Goal: Task Accomplishment & Management: Use online tool/utility

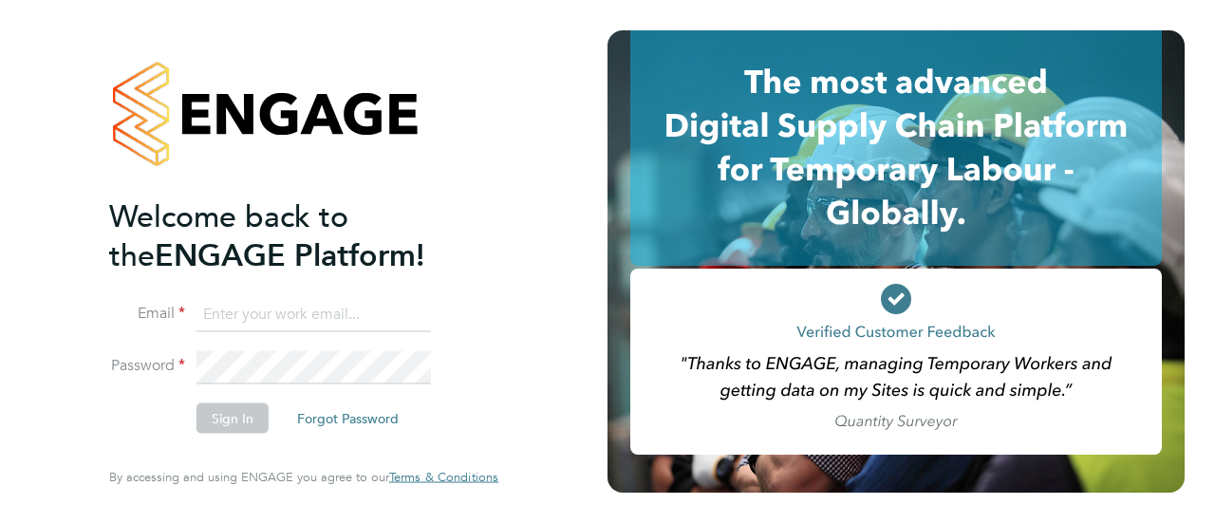
type input "Richard.patterson@wates.co.uk"
click at [241, 418] on button "Sign In" at bounding box center [232, 418] width 72 height 30
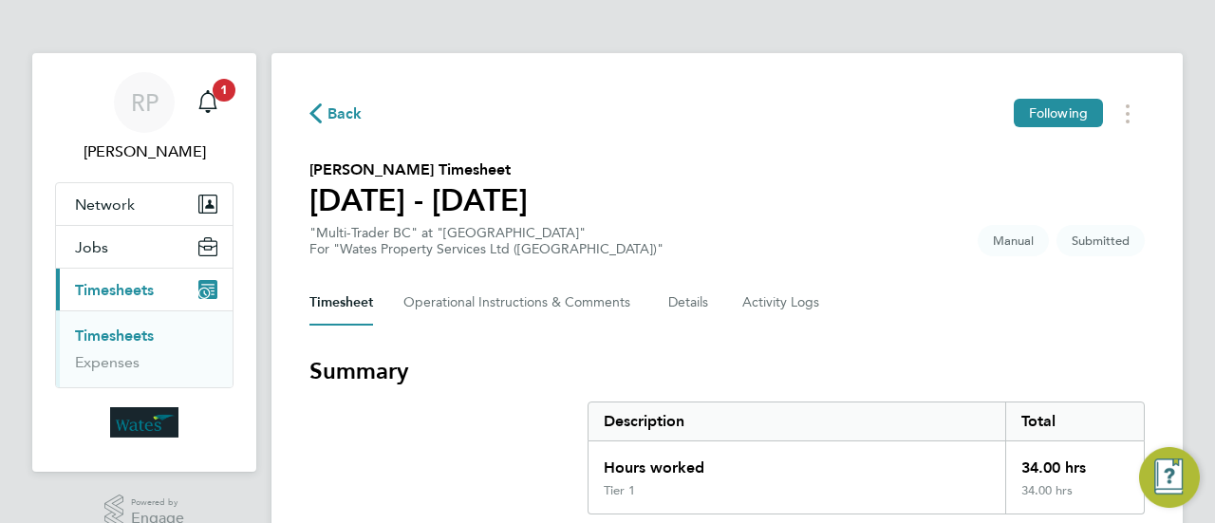
click at [1067, 365] on h3 "Summary" at bounding box center [726, 371] width 835 height 30
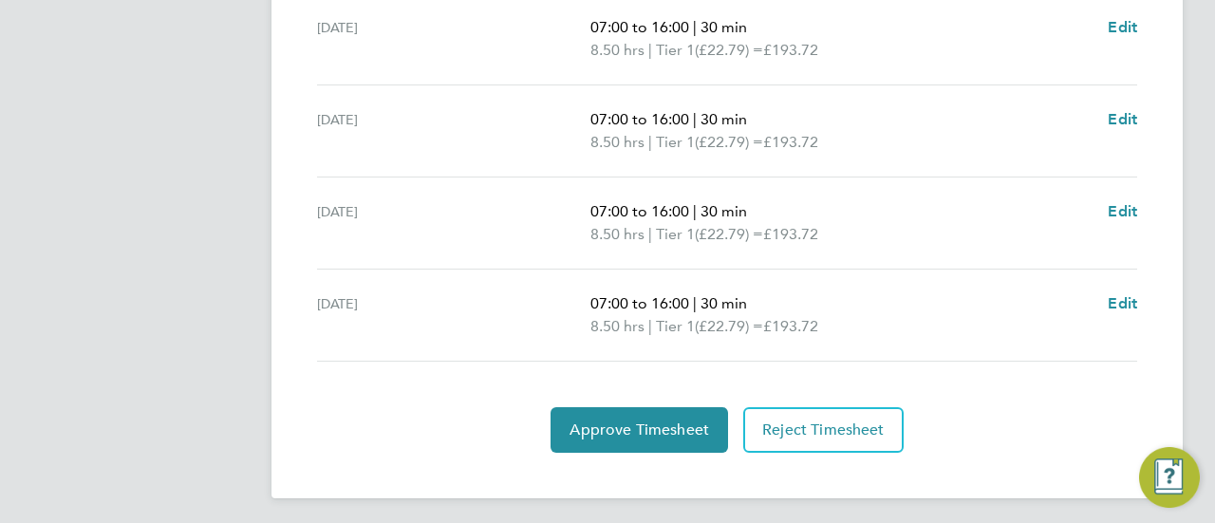
scroll to position [822, 0]
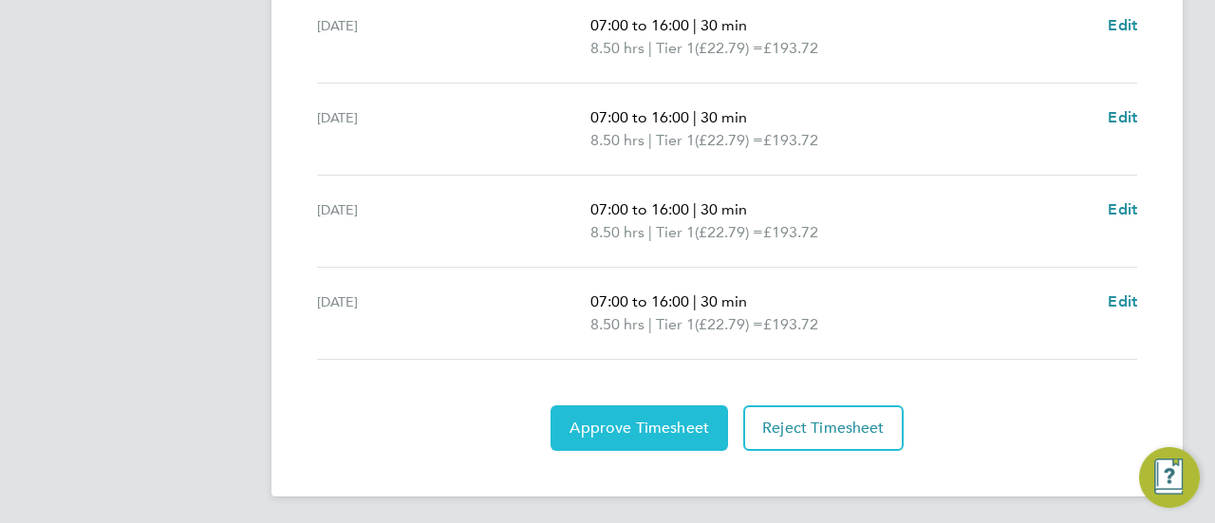
click at [684, 422] on span "Approve Timesheet" at bounding box center [638, 427] width 139 height 19
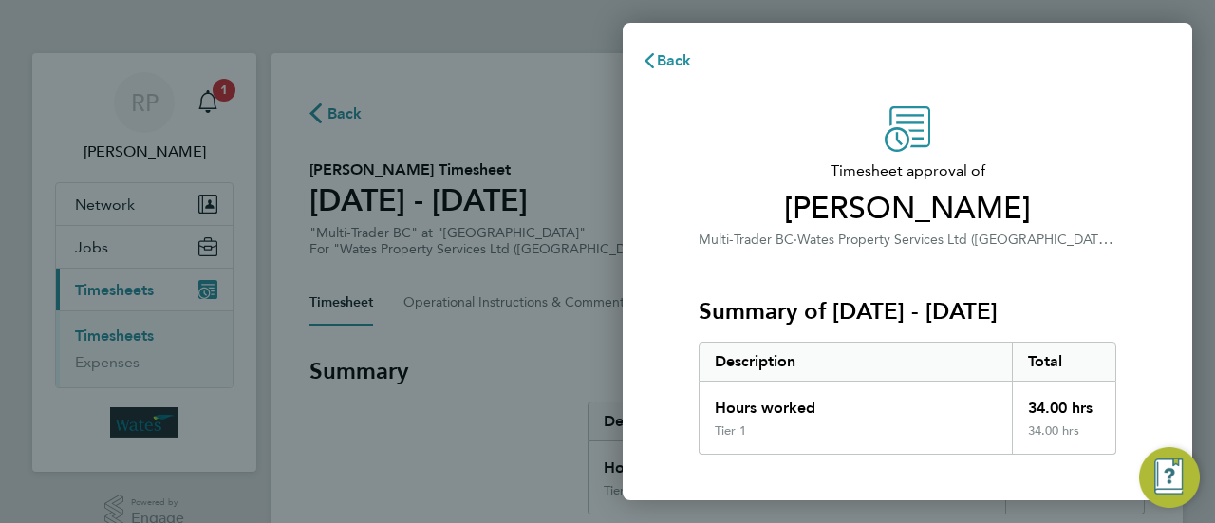
click at [519, 363] on div "Back Timesheet approval of [PERSON_NAME] Multi-Trader BC · Wates Property Servi…" at bounding box center [607, 261] width 1215 height 523
click at [663, 53] on span "Back" at bounding box center [674, 60] width 35 height 18
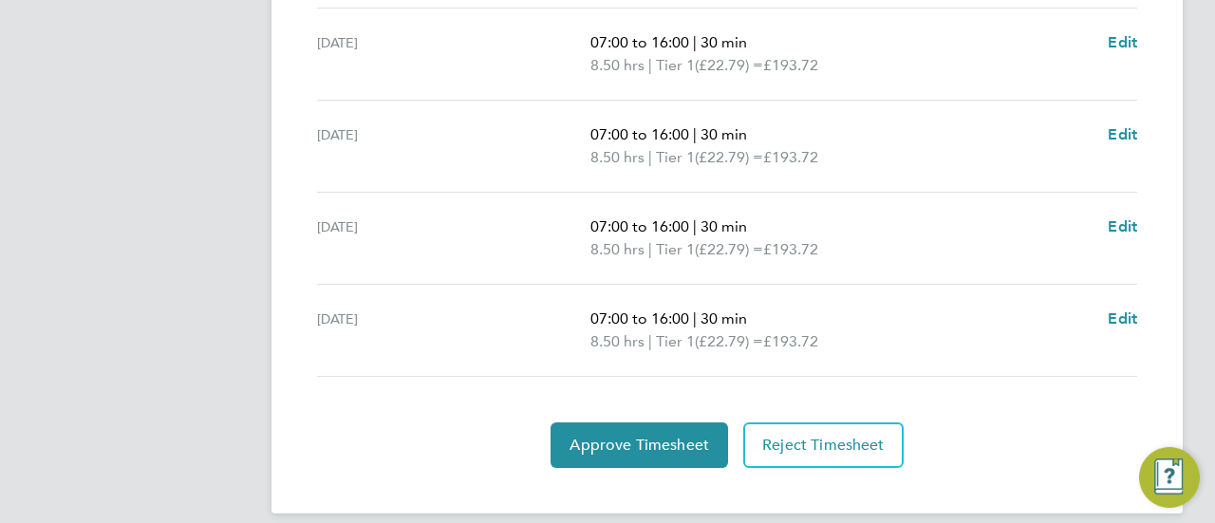
scroll to position [822, 0]
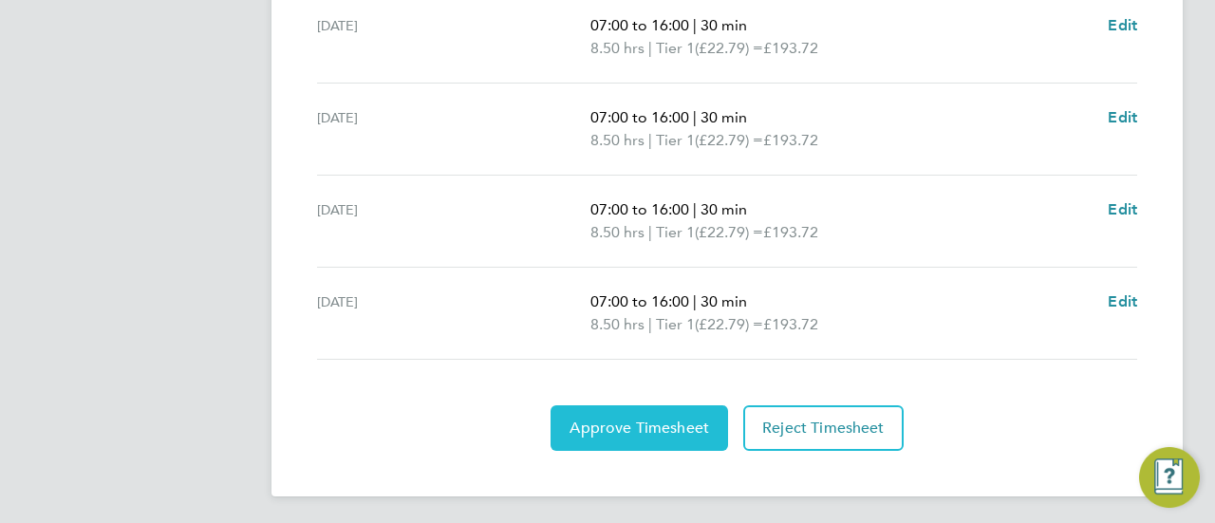
click at [670, 423] on span "Approve Timesheet" at bounding box center [638, 427] width 139 height 19
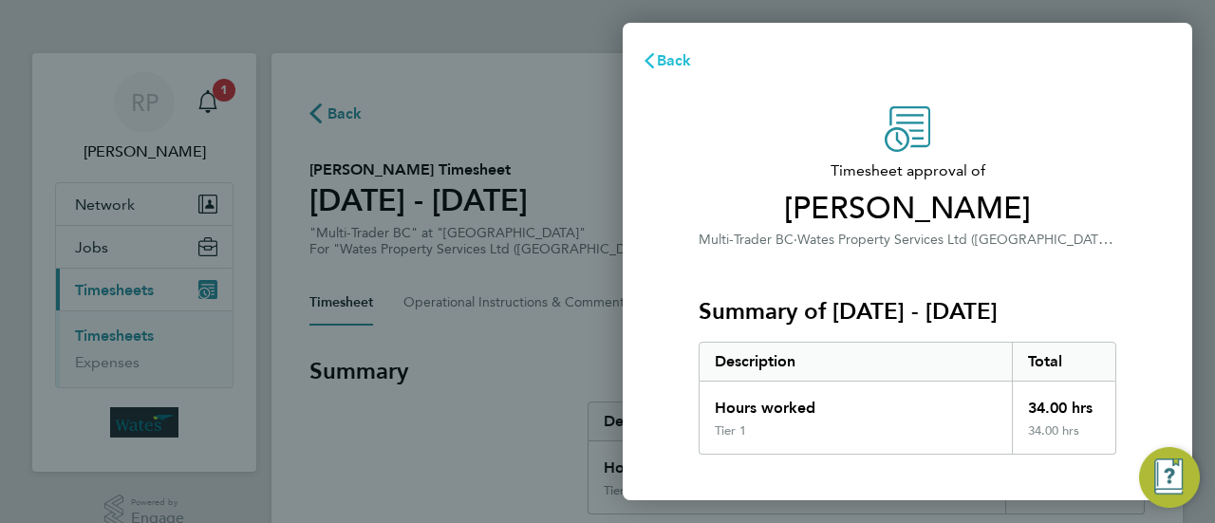
click at [663, 54] on span "Back" at bounding box center [674, 60] width 35 height 18
